Goal: Transaction & Acquisition: Book appointment/travel/reservation

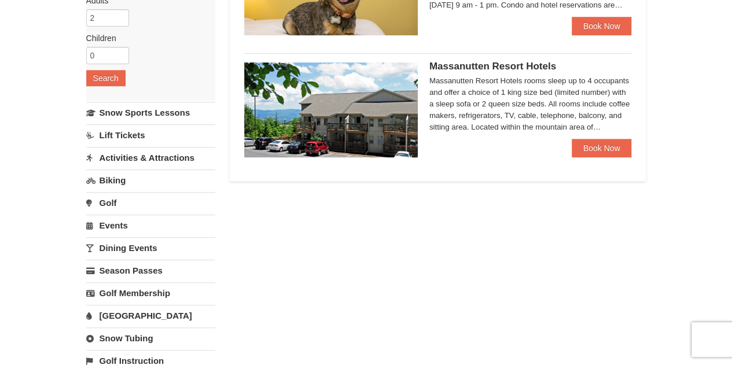
scroll to position [185, 0]
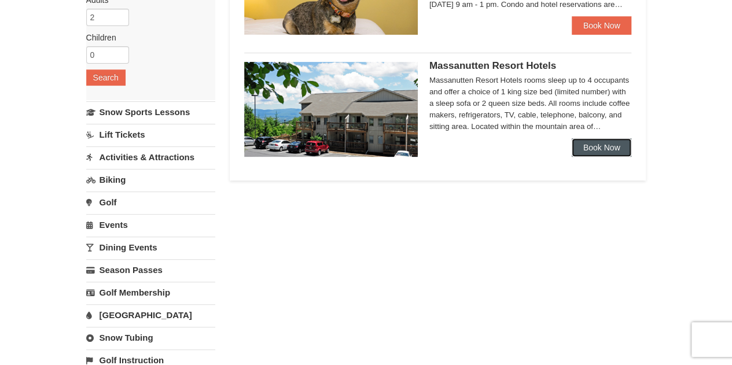
click at [600, 142] on link "Book Now" at bounding box center [602, 147] width 60 height 19
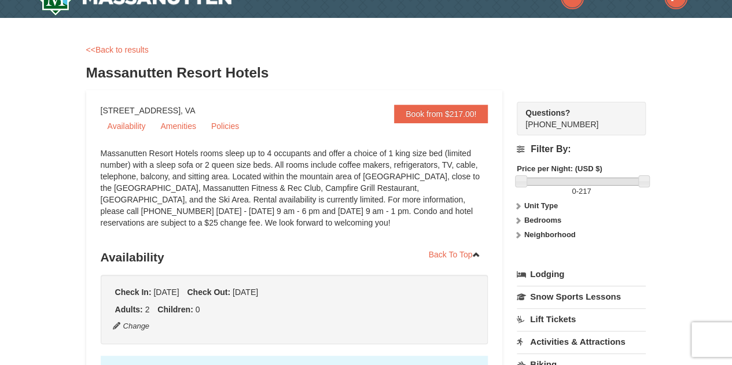
scroll to position [16, 0]
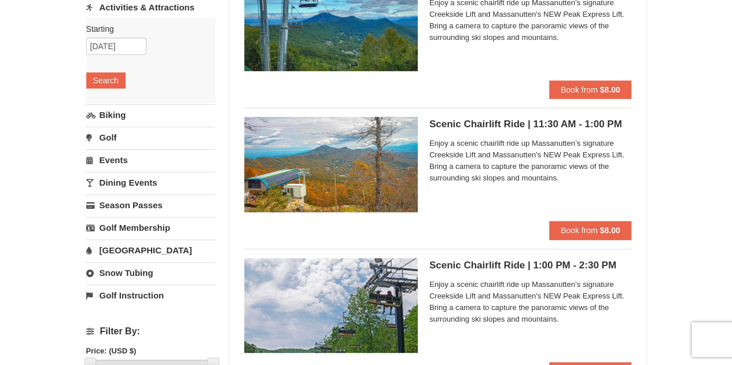
scroll to position [173, 0]
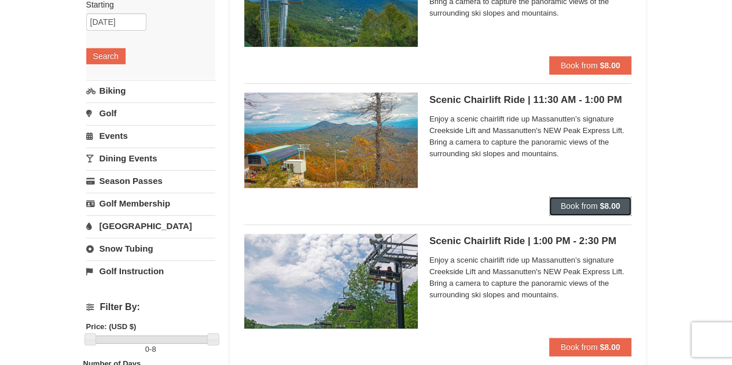
click at [587, 214] on button "Book from $8.00" at bounding box center [590, 206] width 83 height 19
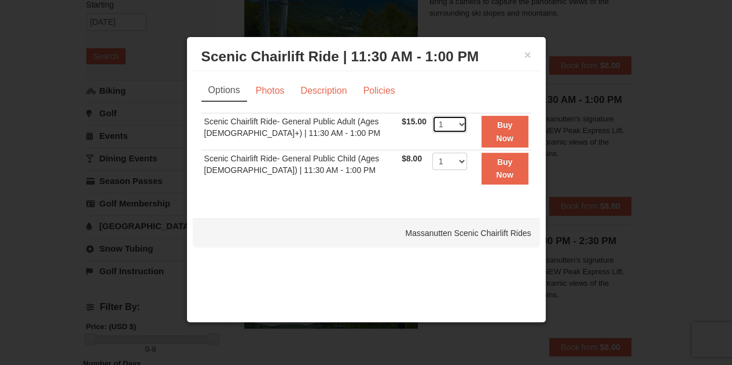
click at [461, 125] on select "1 2 3 4 5 6 7 8 9 10 11 12 13 14 15 16 17 18 19 20 21 22" at bounding box center [449, 124] width 35 height 17
select select "2"
click at [432, 116] on select "1 2 3 4 5 6 7 8 9 10 11 12 13 14 15 16 17 18 19 20 21 22" at bounding box center [449, 124] width 35 height 17
click at [501, 128] on strong "Buy Now" at bounding box center [504, 131] width 17 height 22
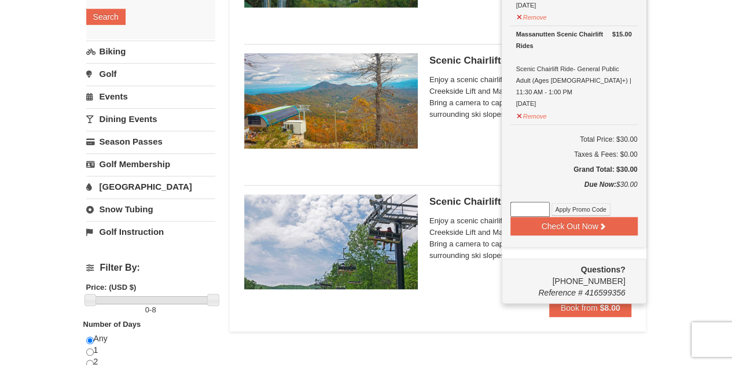
scroll to position [213, 0]
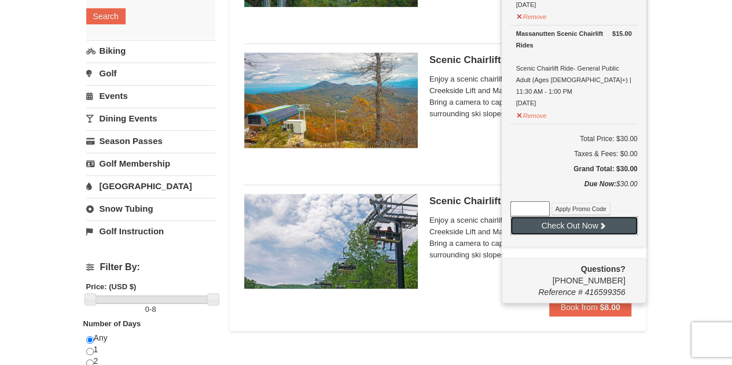
click at [574, 216] on button "Check Out Now" at bounding box center [574, 225] width 127 height 19
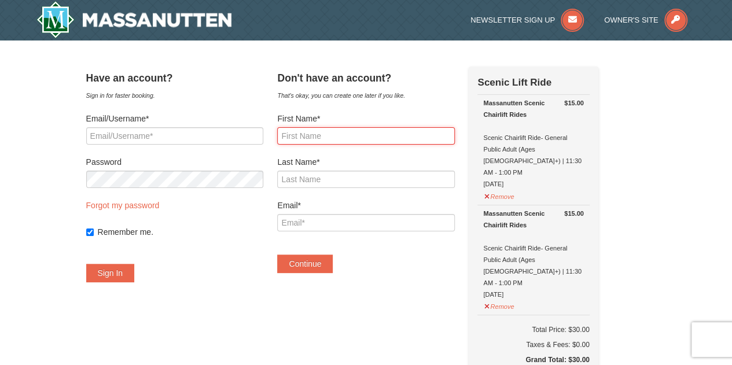
click at [321, 138] on input "First Name*" at bounding box center [365, 135] width 177 height 17
type input "Zeba"
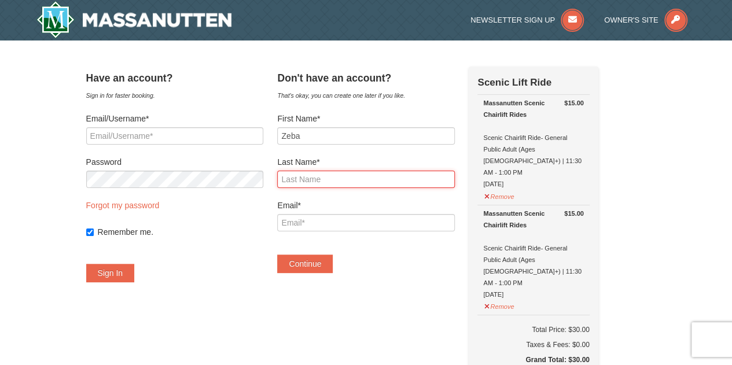
type input "[PERSON_NAME]"
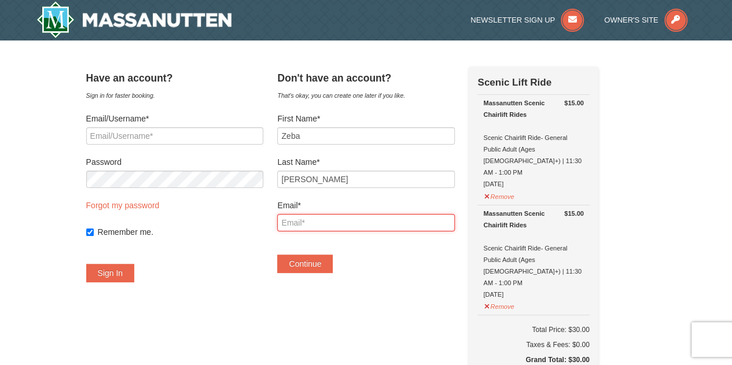
type input "zebarizvi26@gmail.com"
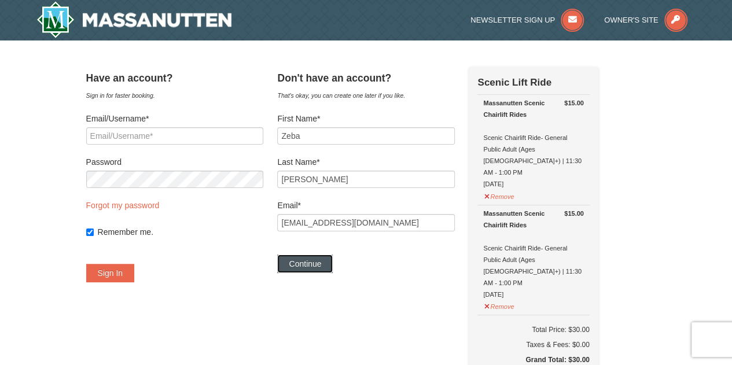
click at [333, 262] on button "Continue" at bounding box center [305, 264] width 56 height 19
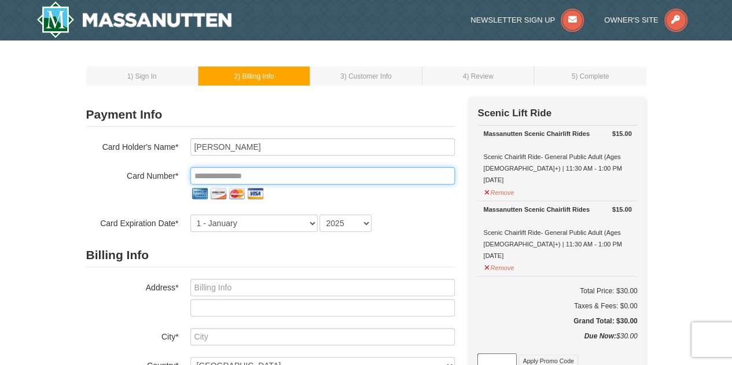
click at [218, 175] on input "tel" at bounding box center [322, 175] width 265 height 17
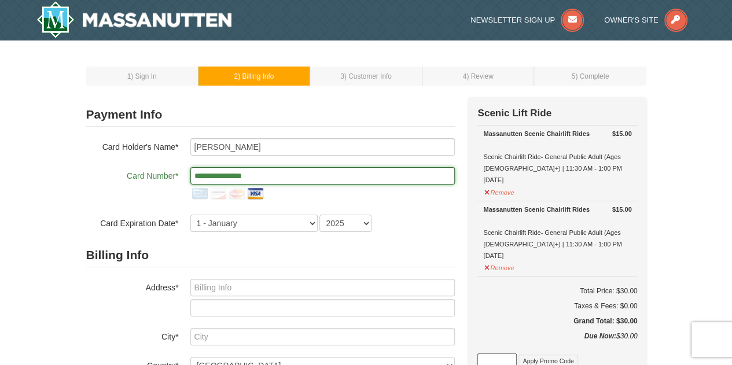
type input "**********"
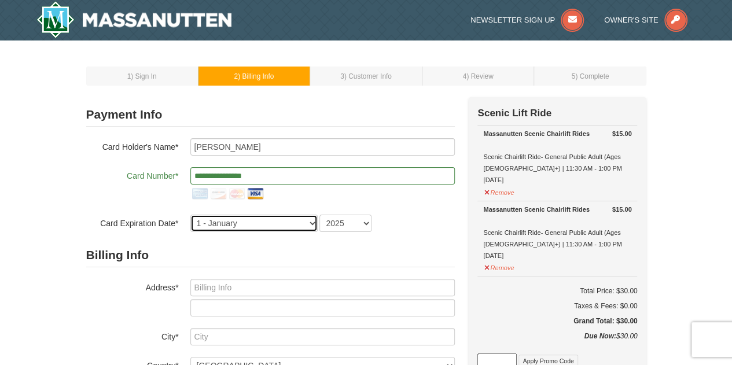
click at [212, 230] on select "1 - January 2 - February 3 - March 4 - April 5 - May 6 - June 7 - July 8 - Augu…" at bounding box center [253, 223] width 127 height 17
select select "7"
click at [190, 215] on select "1 - January 2 - February 3 - March 4 - April 5 - May 6 - June 7 - July 8 - Augu…" at bounding box center [253, 223] width 127 height 17
click at [359, 230] on select "2025 2026 2027 2028 2029 2030 2031 2032 2033 2034" at bounding box center [346, 223] width 52 height 17
select select "2029"
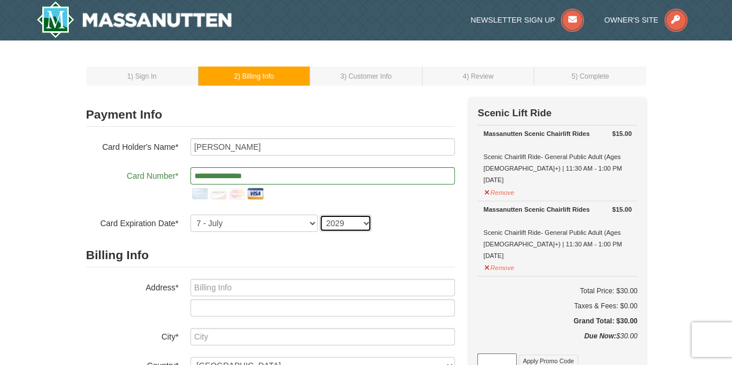
click at [320, 215] on select "2025 2026 2027 2028 2029 2030 2031 2032 2033 2034" at bounding box center [346, 223] width 52 height 17
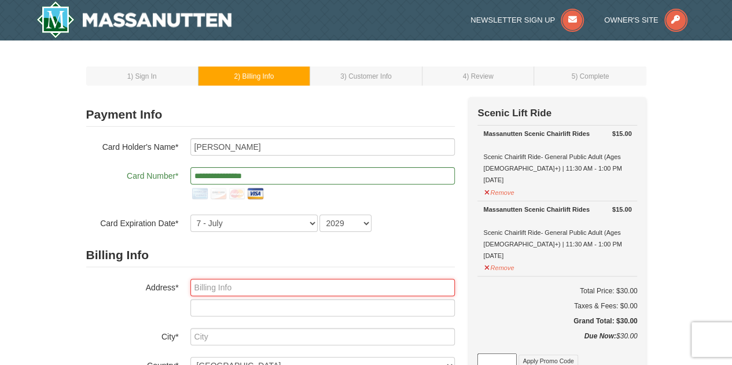
click at [248, 281] on input "text" at bounding box center [322, 287] width 265 height 17
type input "[STREET_ADDRESS][PERSON_NAME]"
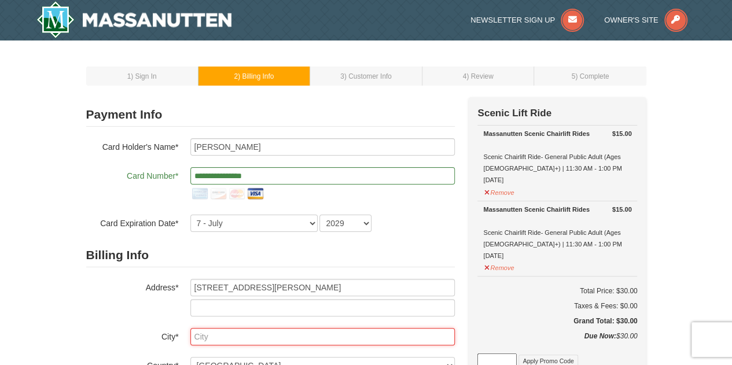
type input "Charlottesville"
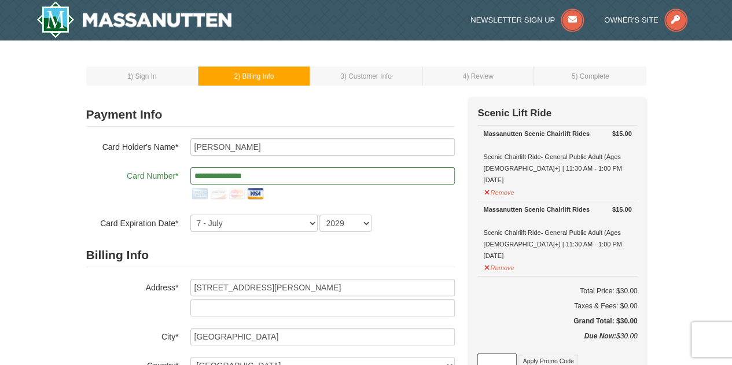
select select "VA"
type input "22901"
type input "434"
type input "466"
type input "1690"
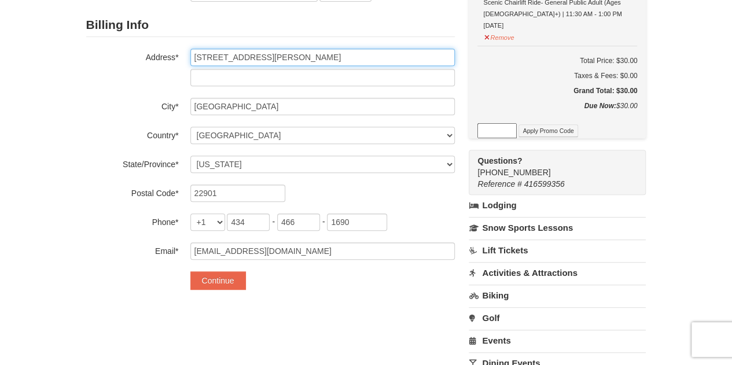
scroll to position [230, 0]
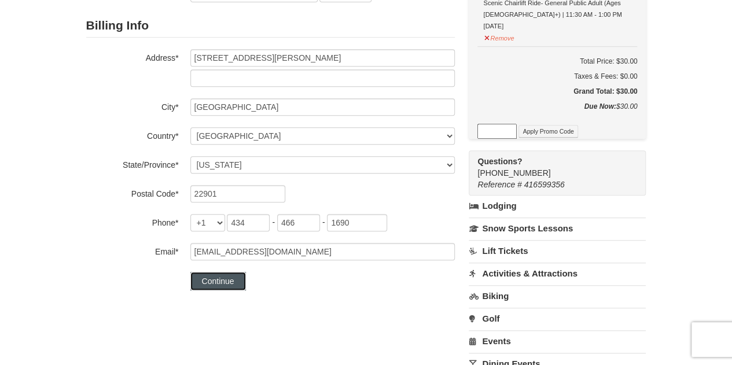
click at [220, 282] on button "Continue" at bounding box center [218, 281] width 56 height 19
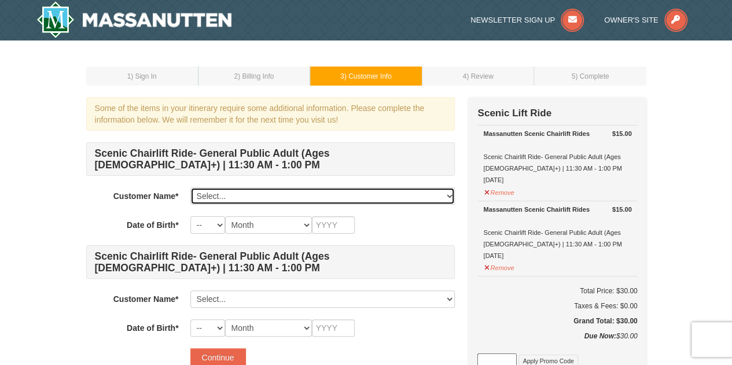
click at [428, 190] on select "Select... Zeba Rizvi Add New..." at bounding box center [322, 196] width 265 height 17
select select "28362870"
click at [190, 188] on select "Select... Zeba Rizvi Add New..." at bounding box center [322, 196] width 265 height 17
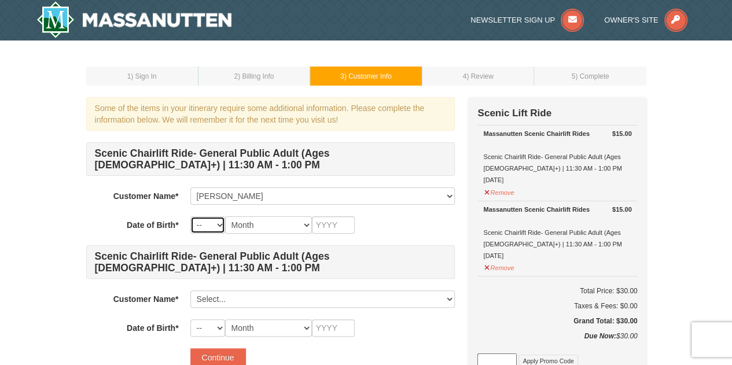
click at [219, 227] on select "-- 01 02 03 04 05 06 07 08 09 10 11 12 13 14 15 16 17 18 19 20 21 22 23 24 25 2…" at bounding box center [207, 224] width 35 height 17
select select "22"
click at [190, 216] on select "-- 01 02 03 04 05 06 07 08 09 10 11 12 13 14 15 16 17 18 19 20 21 22 23 24 25 2…" at bounding box center [207, 224] width 35 height 17
click at [302, 221] on select "Month January February March April May June July August September October Novem…" at bounding box center [268, 224] width 87 height 17
select select "01"
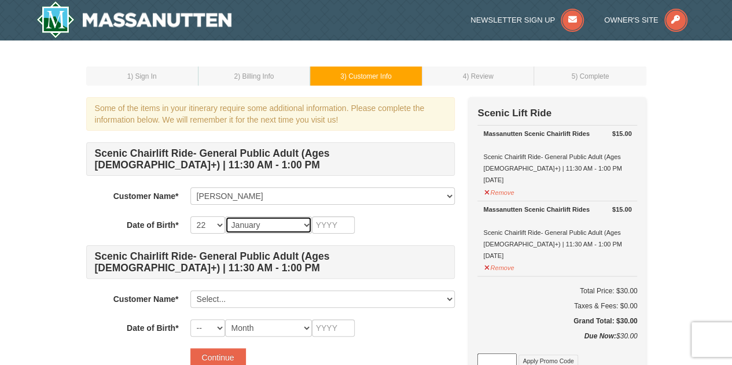
click at [225, 216] on select "Month January February March April May June July August September October Novem…" at bounding box center [268, 224] width 87 height 17
click at [339, 225] on input "text" at bounding box center [333, 224] width 43 height 17
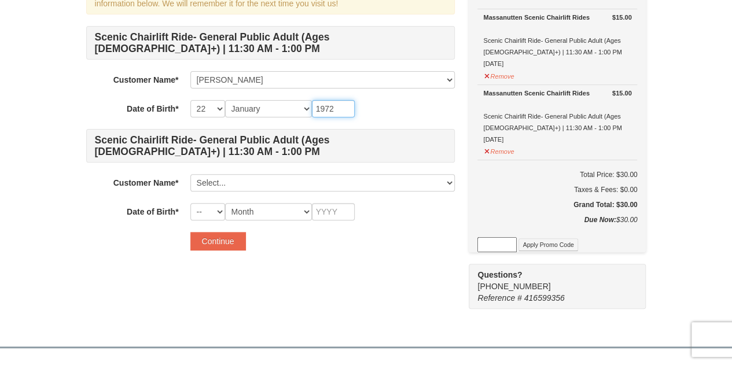
scroll to position [117, 0]
type input "1972"
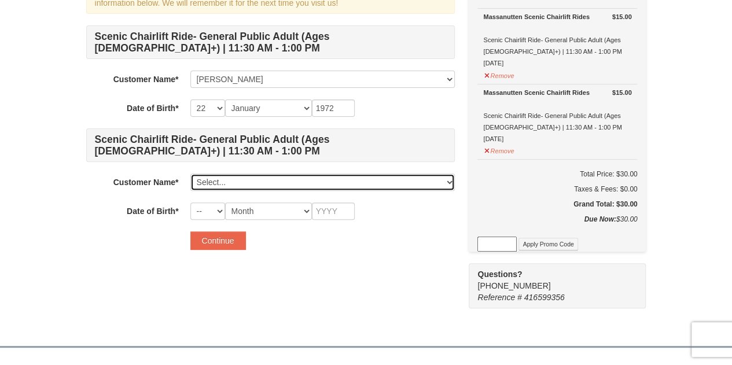
click at [212, 181] on select "Select... Zeba Rizvi Add New..." at bounding box center [322, 182] width 265 height 17
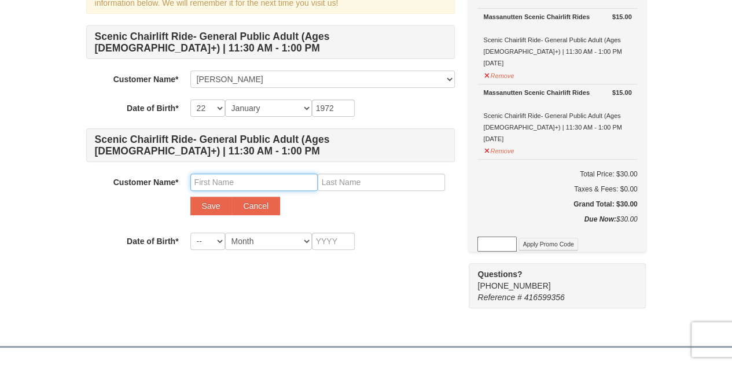
click at [218, 183] on input "text" at bounding box center [253, 182] width 127 height 17
type input "Tanvir"
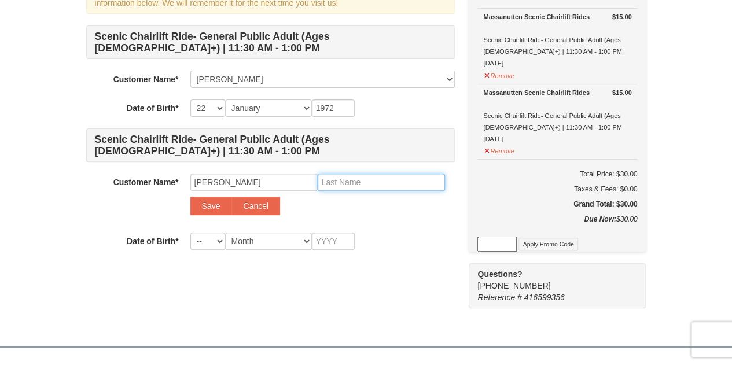
click at [364, 179] on input "text" at bounding box center [381, 182] width 127 height 17
type input "Rizvi"
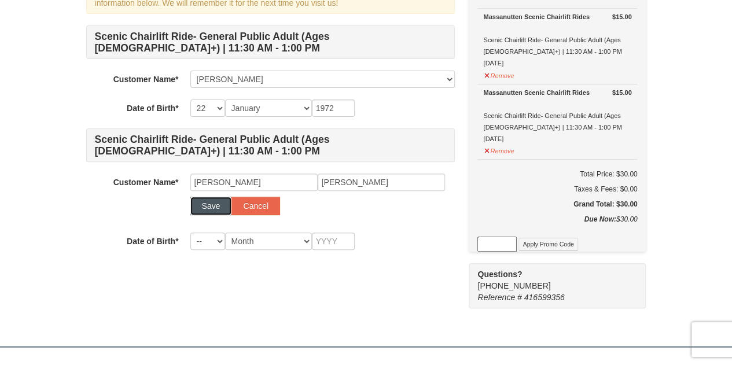
click at [201, 208] on button "Save" at bounding box center [211, 206] width 42 height 19
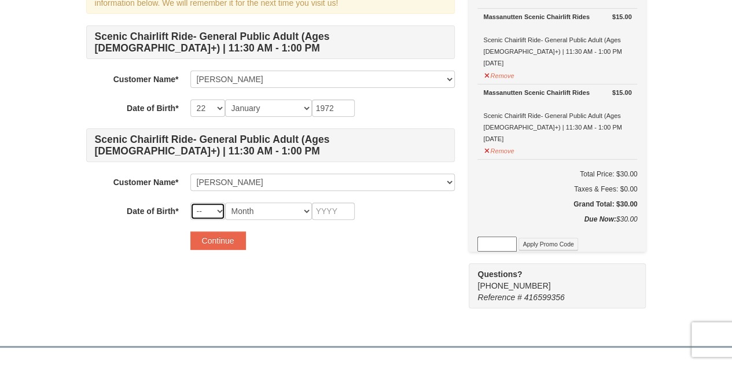
click at [221, 211] on select "-- 01 02 03 04 05 06 07 08 09 10 11 12 13 14 15 16 17 18 19 20 21 22 23 24 25 2…" at bounding box center [207, 211] width 35 height 17
select select "17"
click at [190, 203] on select "-- 01 02 03 04 05 06 07 08 09 10 11 12 13 14 15 16 17 18 19 20 21 22 23 24 25 2…" at bounding box center [207, 211] width 35 height 17
click at [307, 210] on select "Month January February March April May June July August September October Novem…" at bounding box center [268, 211] width 87 height 17
select select "06"
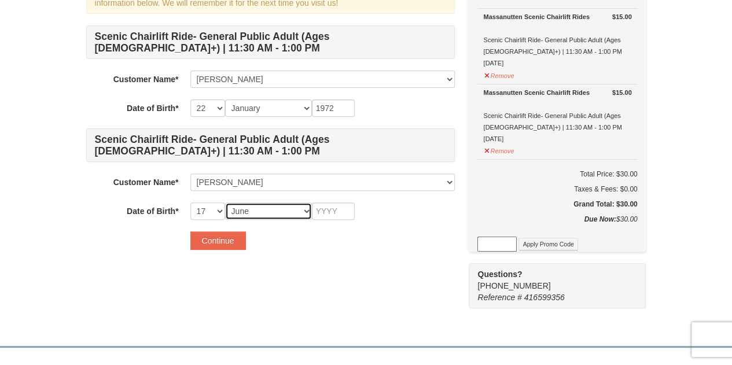
click at [225, 203] on select "Month January February March April May June July August September October Novem…" at bounding box center [268, 211] width 87 height 17
click at [328, 201] on div "Scenic Chairlift Ride- General Public Adult (Ages 13+) | 11:30 AM - 1:00 PM Cus…" at bounding box center [270, 122] width 369 height 194
click at [324, 210] on input "text" at bounding box center [333, 211] width 43 height 17
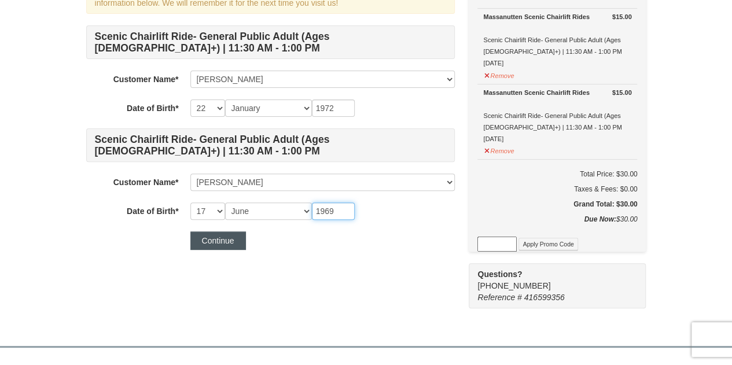
type input "1969"
click at [227, 243] on button "Continue" at bounding box center [218, 241] width 56 height 19
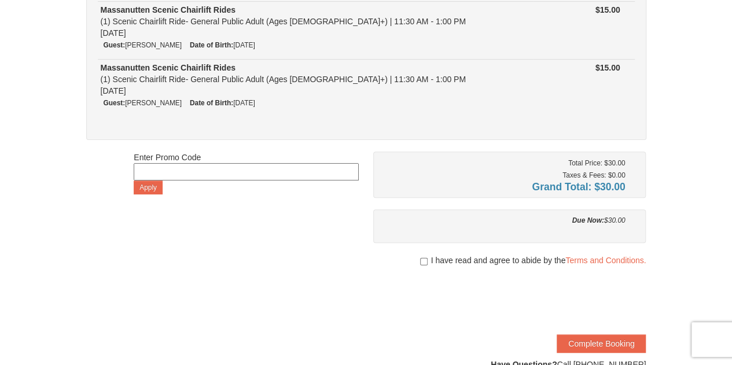
scroll to position [136, 0]
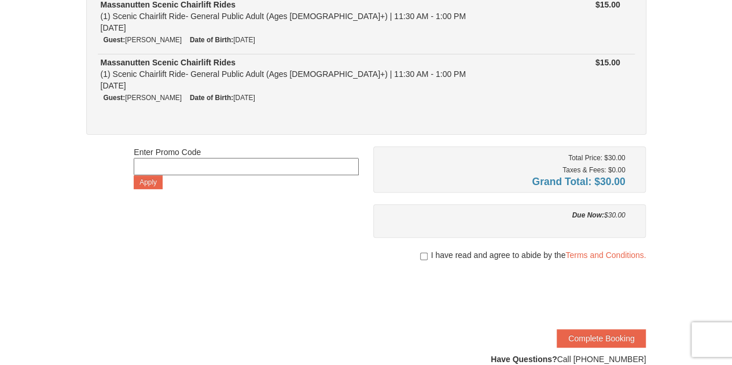
click at [428, 261] on div at bounding box center [509, 267] width 273 height 12
click at [421, 253] on input "checkbox" at bounding box center [424, 256] width 8 height 9
checkbox input "true"
click at [611, 339] on button "Complete Booking" at bounding box center [601, 338] width 89 height 19
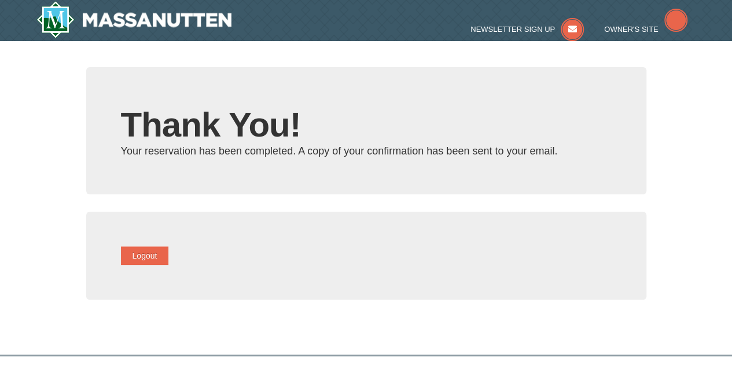
type input "[EMAIL_ADDRESS][DOMAIN_NAME]"
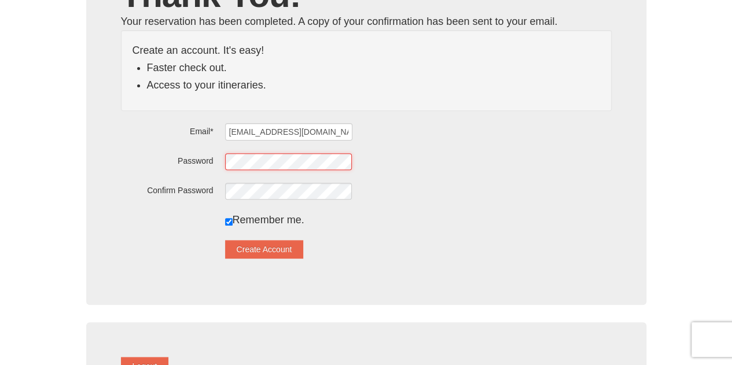
scroll to position [131, 0]
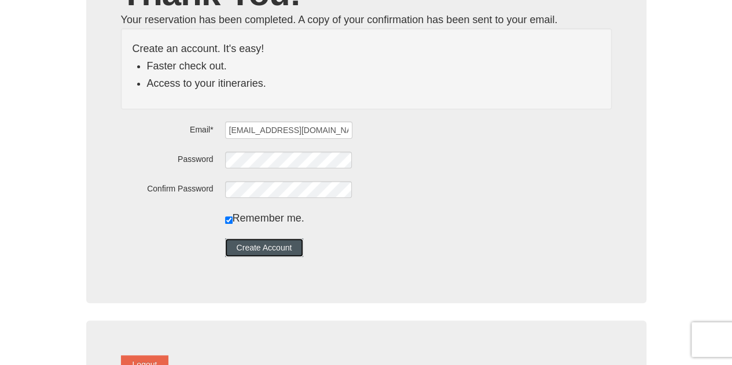
click at [276, 242] on button "Create Account" at bounding box center [264, 247] width 79 height 19
